Goal: Information Seeking & Learning: Learn about a topic

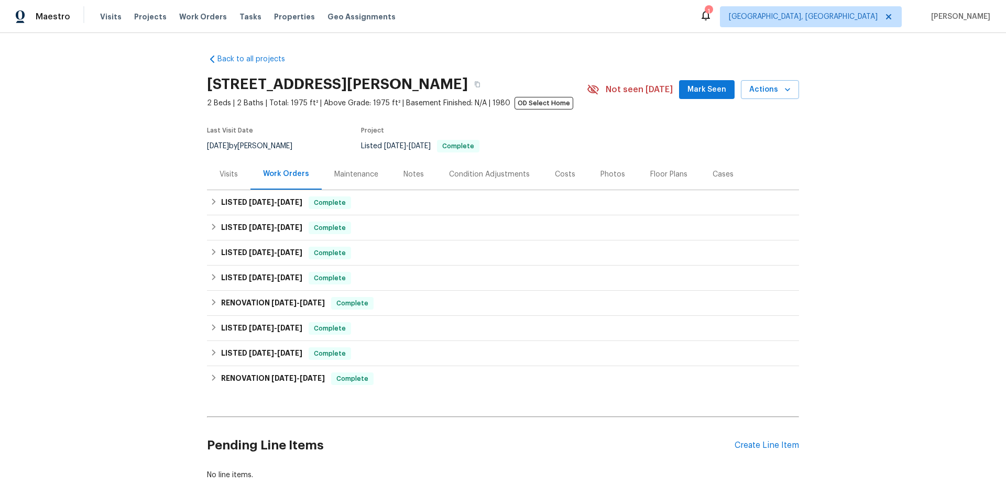
click at [664, 173] on div "Floor Plans" at bounding box center [668, 174] width 37 height 10
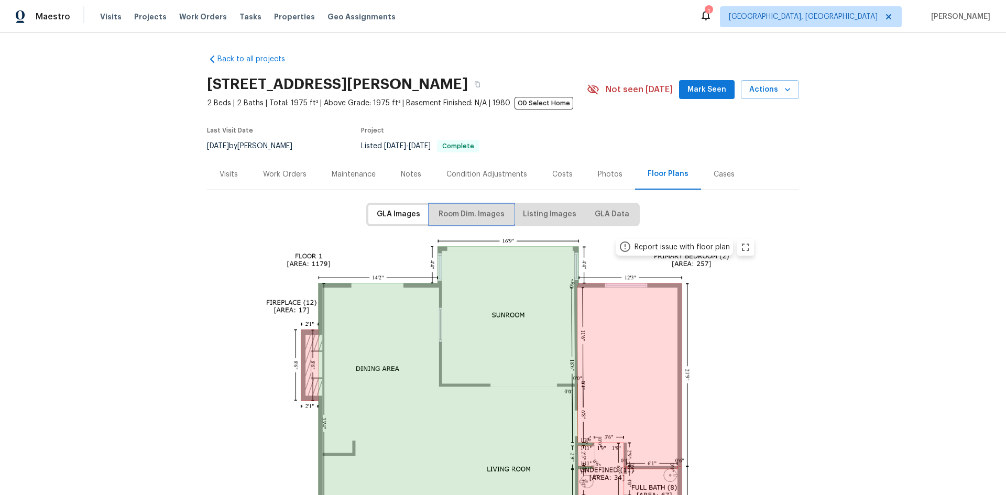
click at [470, 213] on span "Room Dim. Images" at bounding box center [472, 214] width 66 height 13
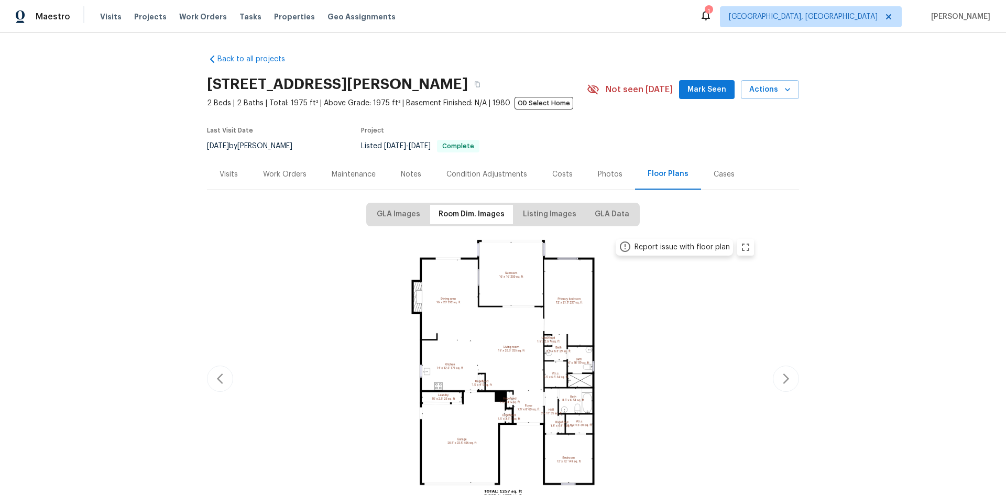
click at [521, 343] on img at bounding box center [503, 377] width 514 height 289
click at [494, 339] on img at bounding box center [503, 377] width 514 height 289
click at [741, 246] on icon "zoom in" at bounding box center [745, 247] width 13 height 13
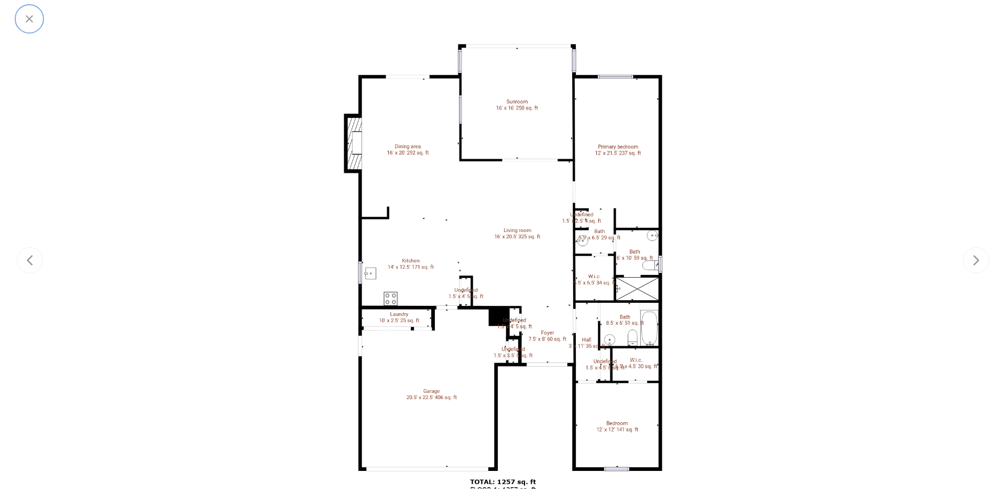
click at [30, 16] on icon "button" at bounding box center [29, 19] width 13 height 13
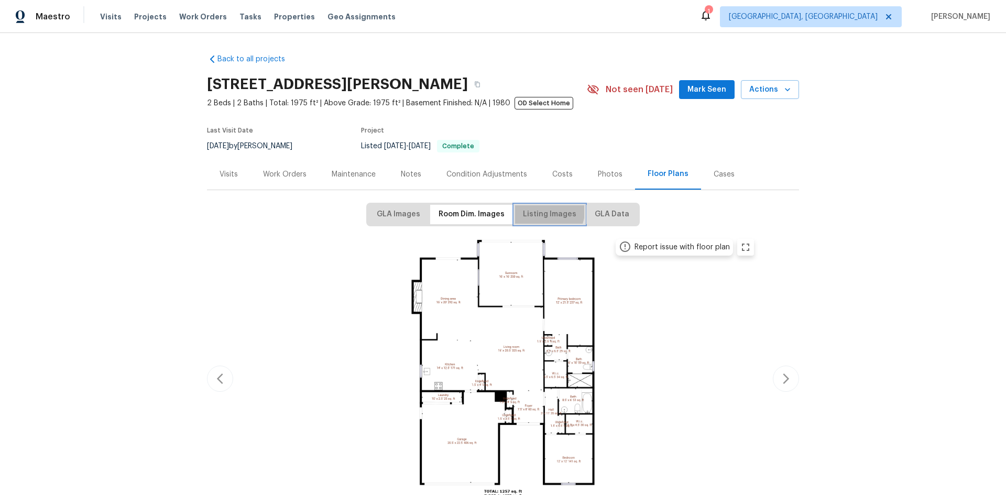
click at [544, 211] on span "Listing Images" at bounding box center [549, 214] width 53 height 13
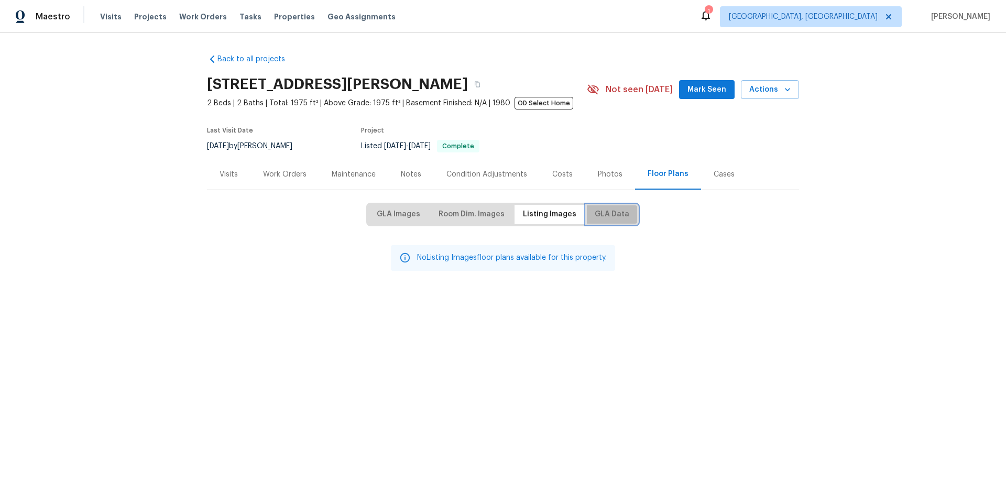
click at [622, 216] on span "GLA Data" at bounding box center [612, 214] width 35 height 13
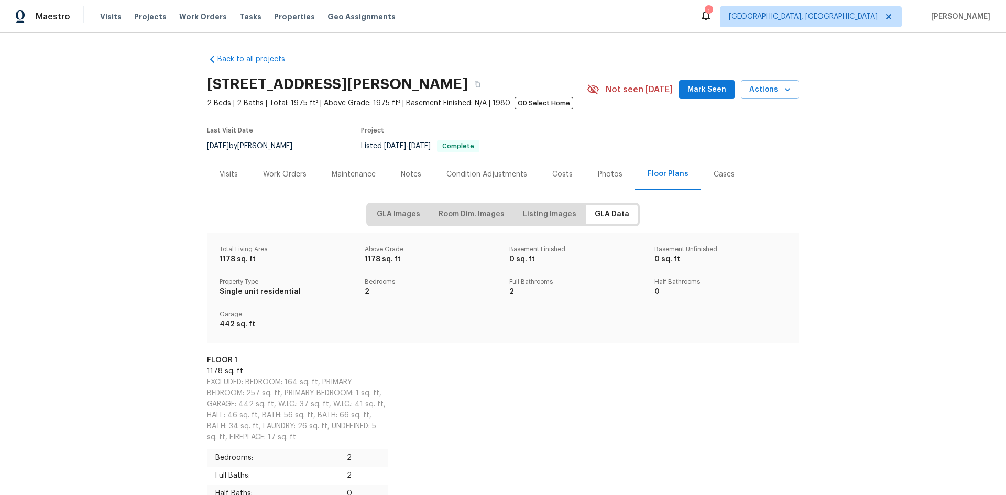
click at [343, 168] on div "Maintenance" at bounding box center [353, 174] width 69 height 31
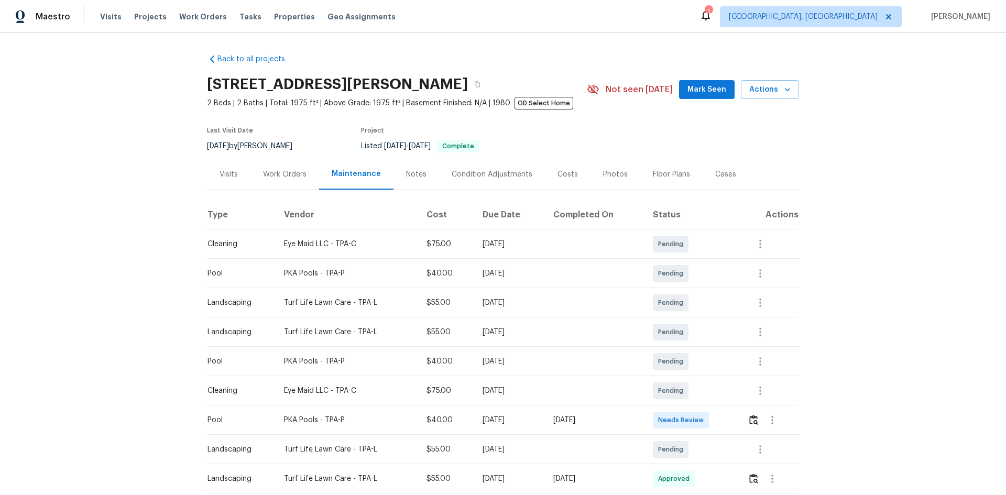
click at [399, 167] on div "Notes" at bounding box center [416, 174] width 46 height 31
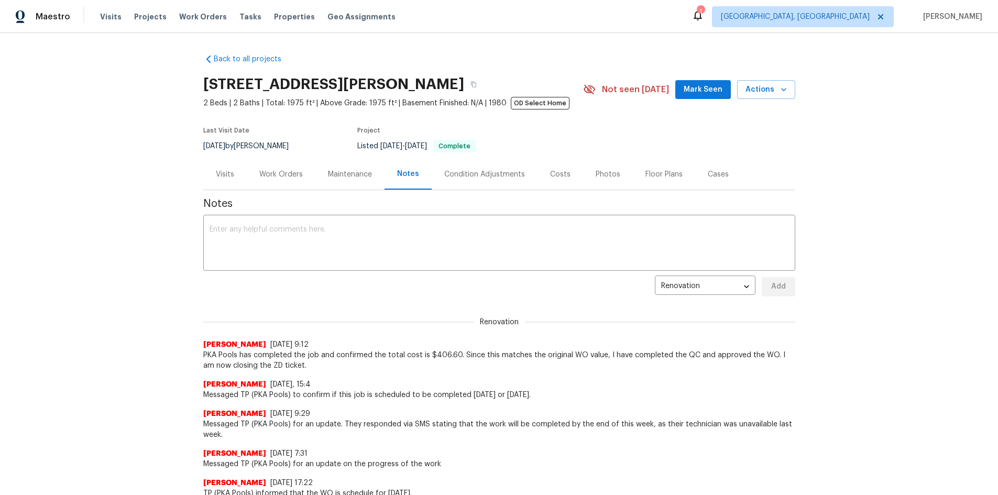
click at [485, 168] on div "Condition Adjustments" at bounding box center [485, 174] width 106 height 31
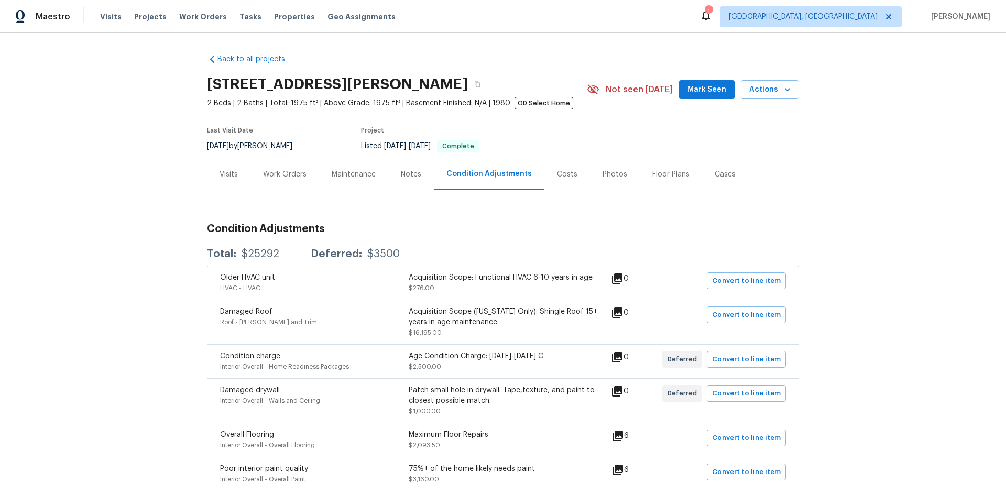
click at [562, 179] on div "Costs" at bounding box center [567, 174] width 20 height 10
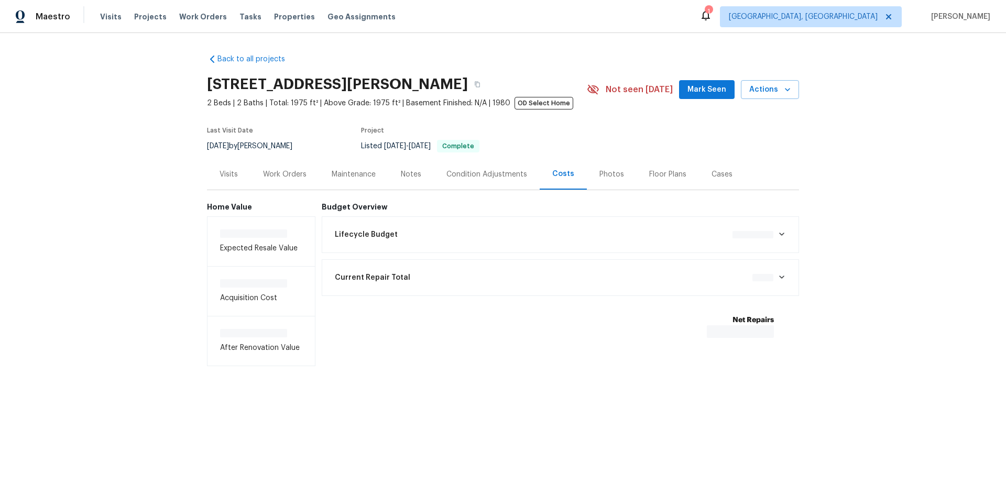
click at [589, 173] on div "Photos" at bounding box center [612, 174] width 50 height 31
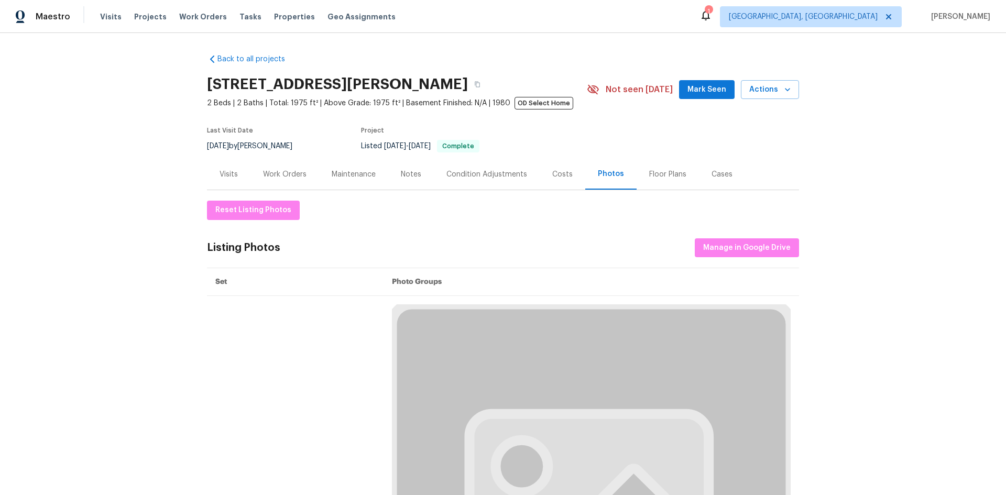
click at [649, 176] on div "Floor Plans" at bounding box center [667, 174] width 37 height 10
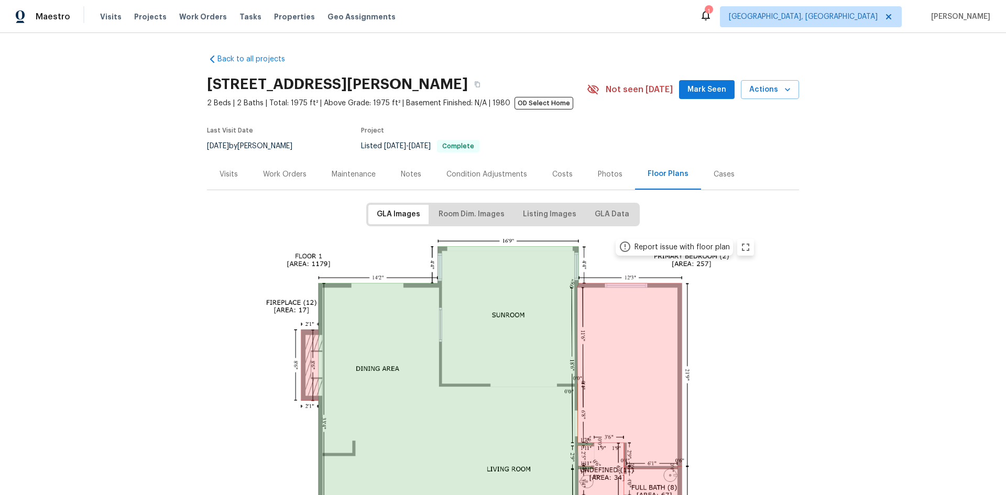
click at [714, 179] on div "Cases" at bounding box center [724, 174] width 21 height 10
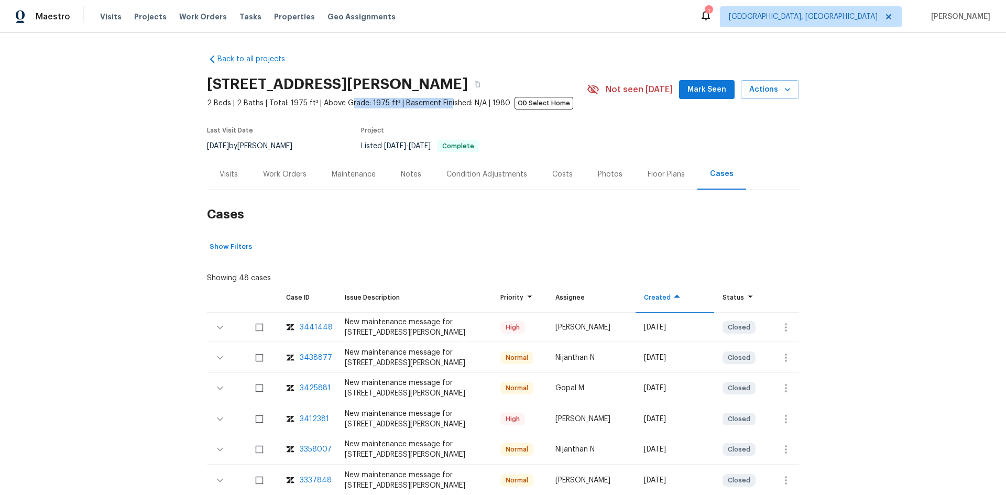
drag, startPoint x: 342, startPoint y: 102, endPoint x: 449, endPoint y: 141, distance: 114.5
click at [437, 105] on span "2 Beds | 2 Baths | Total: 1975 ft² | Above Grade: 1975 ft² | Basement Finished:…" at bounding box center [397, 103] width 380 height 10
click at [449, 141] on div "Listed [DATE] - [DATE] Complete" at bounding box center [461, 146] width 201 height 13
